Goal: Task Accomplishment & Management: Use online tool/utility

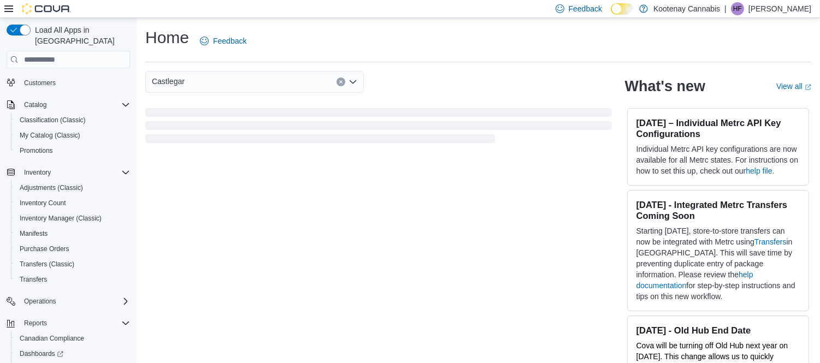
scroll to position [91, 0]
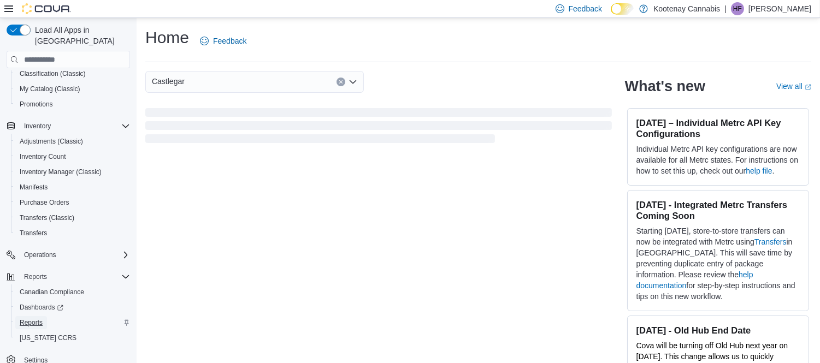
click at [29, 318] on span "Reports" at bounding box center [31, 322] width 23 height 9
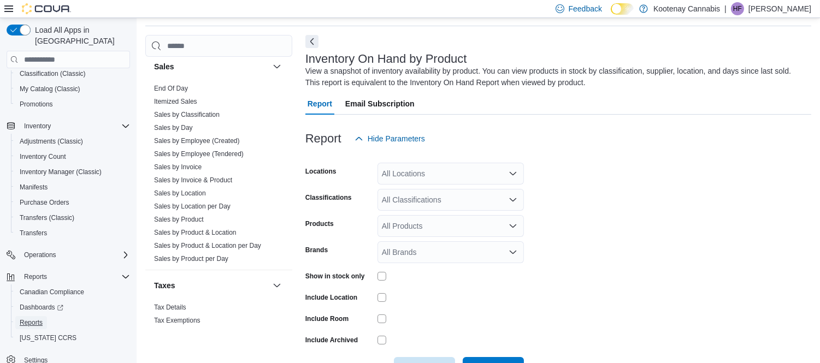
scroll to position [908, 0]
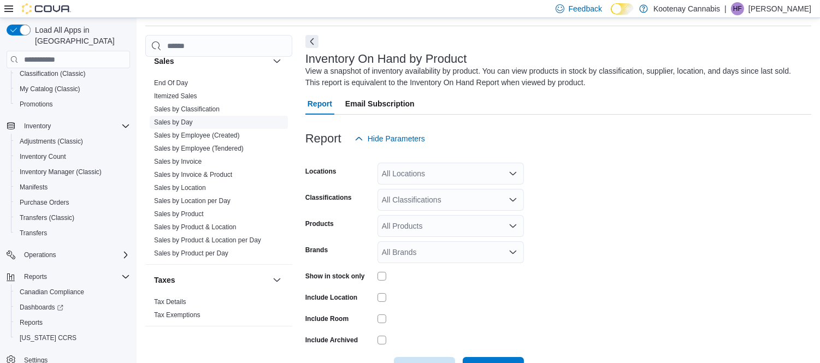
click at [174, 119] on link "Sales by Day" at bounding box center [173, 123] width 39 height 8
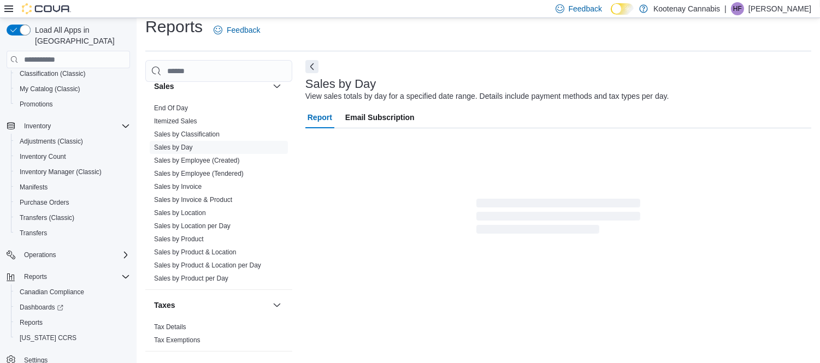
scroll to position [25, 0]
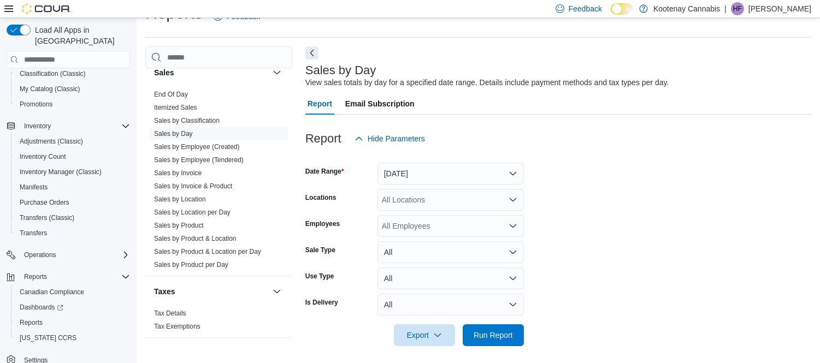
click at [505, 203] on div "All Locations" at bounding box center [450, 200] width 146 height 22
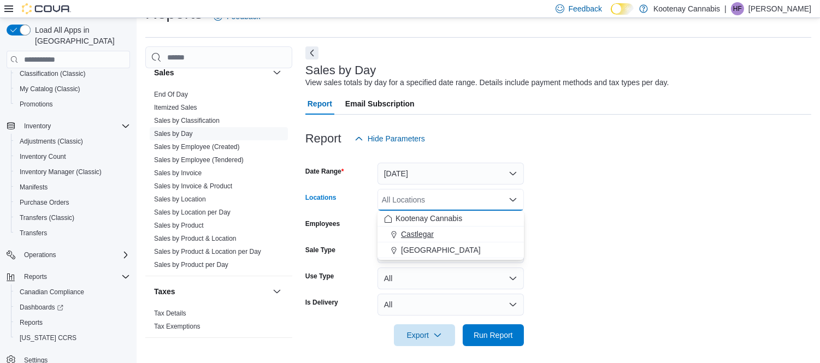
drag, startPoint x: 411, startPoint y: 235, endPoint x: 437, endPoint y: 225, distance: 28.5
click at [412, 235] on span "Castlegar" at bounding box center [417, 234] width 33 height 11
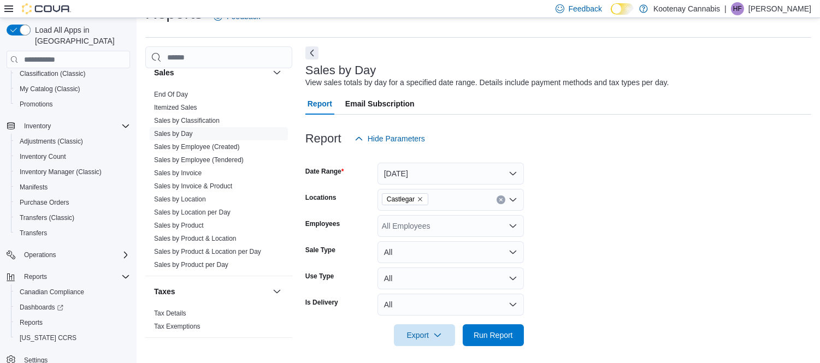
drag, startPoint x: 596, startPoint y: 145, endPoint x: 538, endPoint y: 328, distance: 192.4
click at [596, 146] on div "Report Hide Parameters" at bounding box center [558, 139] width 506 height 22
click at [494, 332] on span "Run Report" at bounding box center [493, 334] width 39 height 11
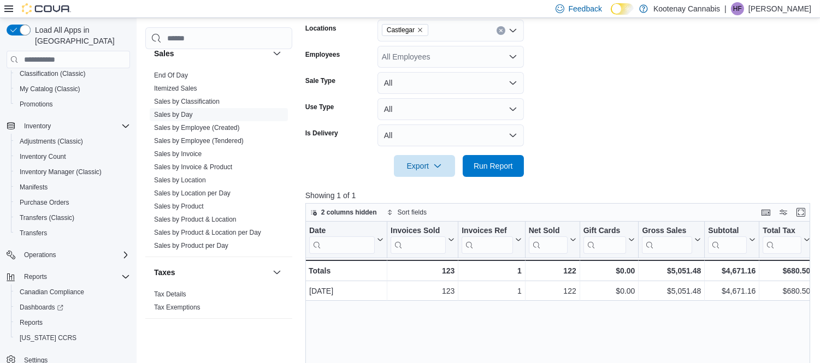
scroll to position [206, 0]
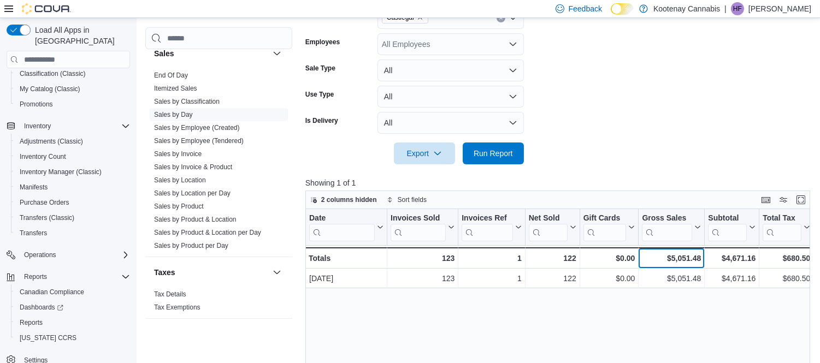
click at [657, 259] on div "$5,051.48" at bounding box center [671, 258] width 59 height 13
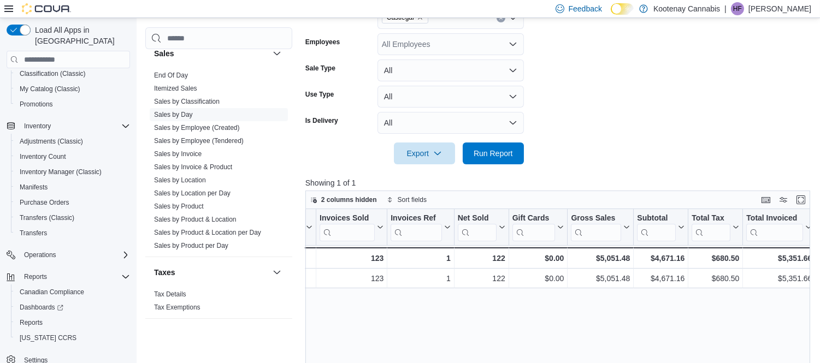
scroll to position [0, 129]
